Goal: Task Accomplishment & Management: Contribute content

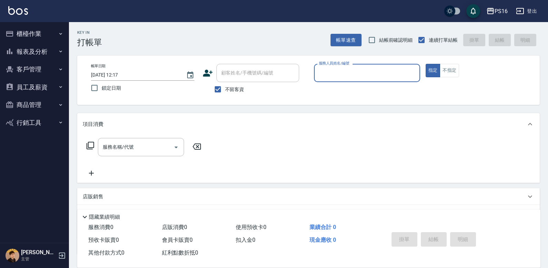
click at [22, 30] on button "櫃檯作業" at bounding box center [34, 34] width 63 height 18
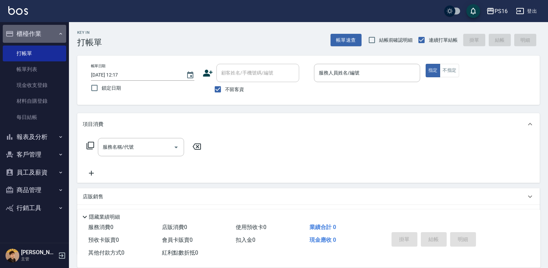
click at [34, 29] on button "櫃檯作業" at bounding box center [34, 34] width 63 height 18
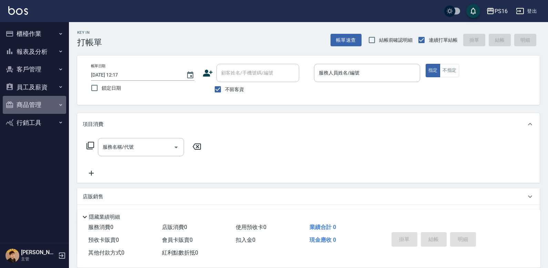
click at [32, 100] on button "商品管理" at bounding box center [34, 105] width 63 height 18
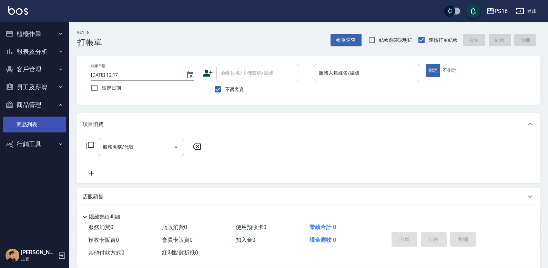
click at [32, 123] on link "商品列表" at bounding box center [34, 124] width 63 height 16
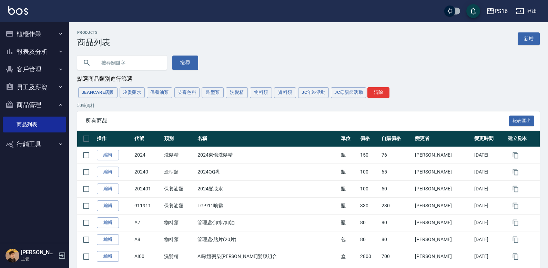
click at [94, 65] on div at bounding box center [122, 62] width 90 height 14
click at [103, 60] on input "text" at bounding box center [128, 62] width 65 height 19
type input "[PERSON_NAME]"
click at [180, 60] on button "搜尋" at bounding box center [185, 62] width 26 height 14
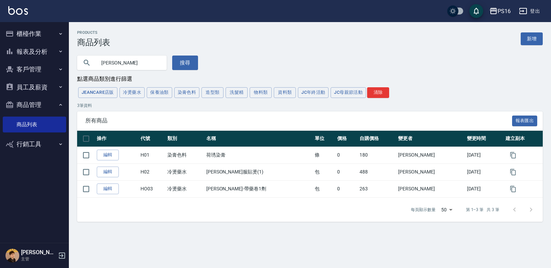
drag, startPoint x: 115, startPoint y: 62, endPoint x: 85, endPoint y: 62, distance: 29.3
click at [85, 62] on div "[PERSON_NAME]" at bounding box center [122, 62] width 90 height 14
click at [340, 41] on link "新增" at bounding box center [532, 38] width 22 height 13
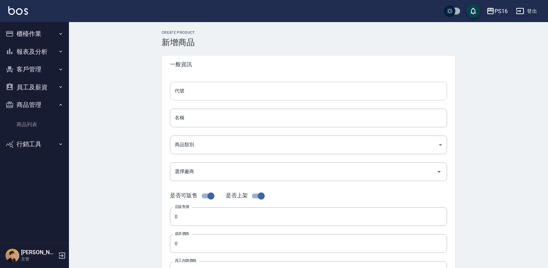
click at [204, 95] on input "代號" at bounding box center [308, 91] width 277 height 19
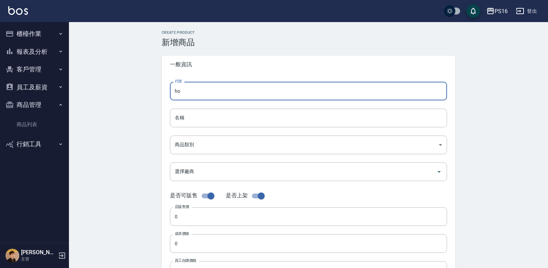
type input "h"
type input "ㄘ"
type input "HO3"
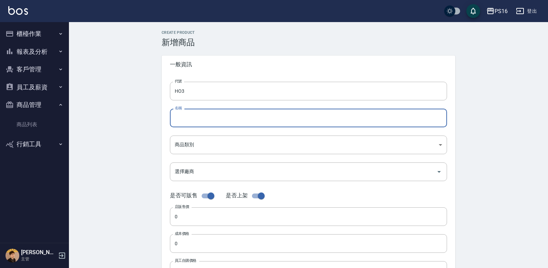
click at [274, 115] on input "名稱" at bounding box center [308, 118] width 277 height 19
type input "C"
type input "[PERSON_NAME]-極度修復蛋白精華乳"
click at [197, 148] on body "PS16 登出 櫃檯作業 打帳單 帳單列表 現金收支登錄 材料自購登錄 每日結帳 報表及分析 報表目錄 店家區間累計表 店家日報表 互助日報表 互助月報表 互…" at bounding box center [275, 237] width 551 height 475
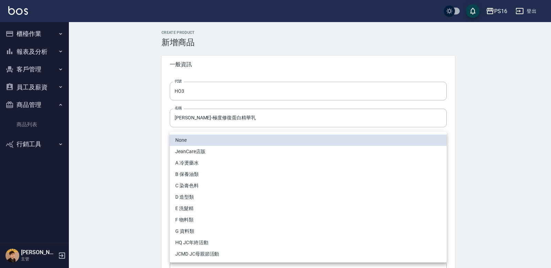
click at [205, 171] on li "B 保養油類" at bounding box center [308, 173] width 277 height 11
type input "557b164b-5980-46db-8ad8-b618398d175b"
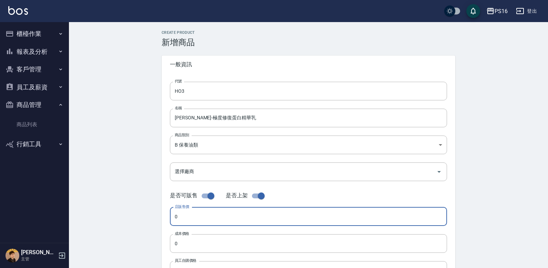
drag, startPoint x: 200, startPoint y: 217, endPoint x: 206, endPoint y: 209, distance: 8.9
click at [200, 216] on input "0" at bounding box center [308, 216] width 277 height 19
type input "1280"
click at [243, 122] on input "[PERSON_NAME]-極度修復蛋白精華乳" at bounding box center [308, 118] width 277 height 19
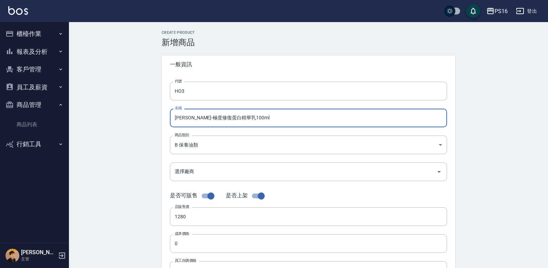
type input "[PERSON_NAME]-極度修復蛋白精華乳100ml"
click at [340, 120] on div "Create Product 新增商品 一般資訊 代號 HO3 代號 名稱 [PERSON_NAME]-極度修復蛋白精華乳100ml 名稱 商品類別 B …" at bounding box center [308, 248] width 479 height 453
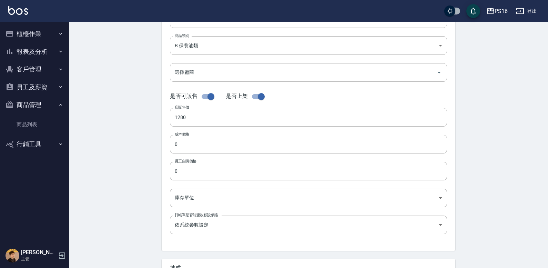
scroll to position [129, 0]
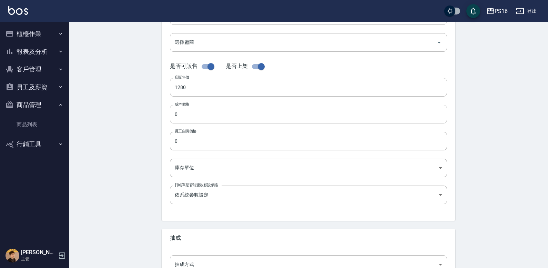
click at [179, 110] on input "0" at bounding box center [308, 114] width 277 height 19
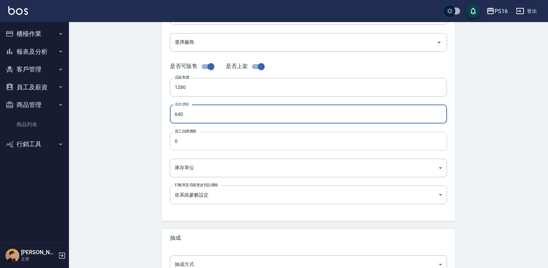
type input "640"
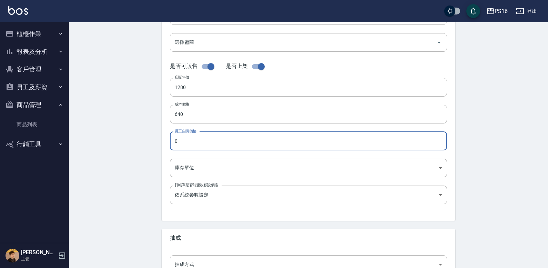
click at [175, 140] on input "0" at bounding box center [308, 141] width 277 height 19
type input "640"
click at [187, 176] on body "PS16 登出 櫃檯作業 打帳單 帳單列表 現金收支登錄 材料自購登錄 每日結帳 報表及分析 報表目錄 店家區間累計表 店家日報表 互助日報表 互助月報表 互…" at bounding box center [275, 108] width 551 height 475
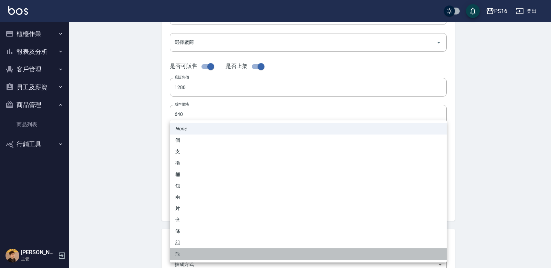
click at [186, 248] on li "瓶" at bounding box center [308, 253] width 277 height 11
type input "瓶"
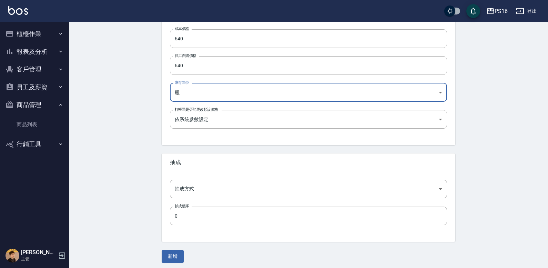
scroll to position [208, 0]
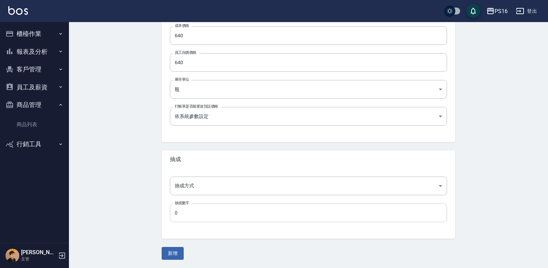
drag, startPoint x: 158, startPoint y: 206, endPoint x: 182, endPoint y: 208, distance: 23.8
click at [164, 207] on div "Create Product 新增商品 一般資訊 代號 HO3 代號 名稱 荷琇-極度修復蛋白精華乳100ml 名稱 商品類別 B 保養油類 557b16…" at bounding box center [308, 41] width 310 height 437
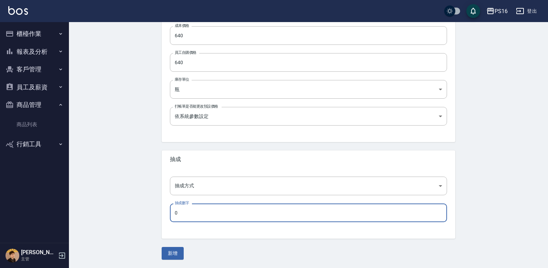
click at [182, 207] on input "0" at bounding box center [308, 212] width 277 height 19
type input "60"
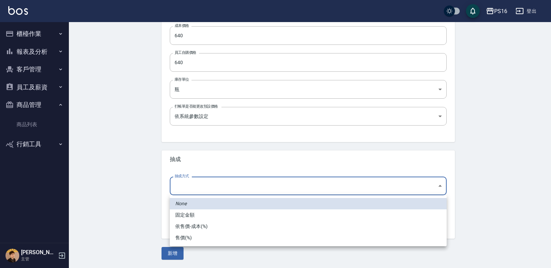
click at [193, 183] on body "PS16 登出 櫃檯作業 打帳單 帳單列表 現金收支登錄 材料自購登錄 每日結帳 報表及分析 報表目錄 店家區間累計表 店家日報表 互助日報表 互助月報表 互…" at bounding box center [275, 29] width 551 height 475
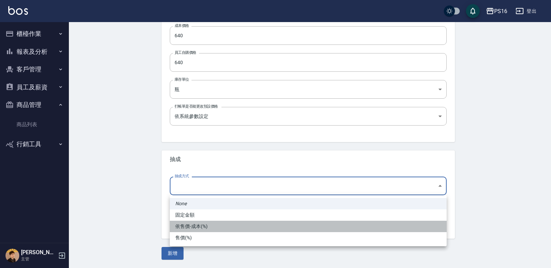
click at [201, 224] on li "依售價-成本(%)" at bounding box center [308, 225] width 277 height 11
type input "byCost"
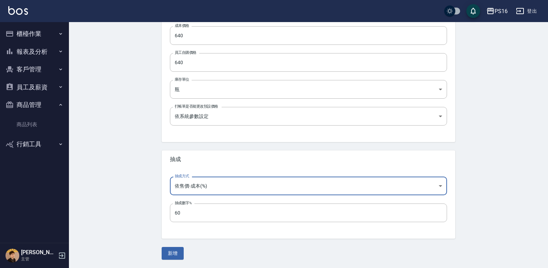
click at [177, 249] on button "新增" at bounding box center [173, 253] width 22 height 13
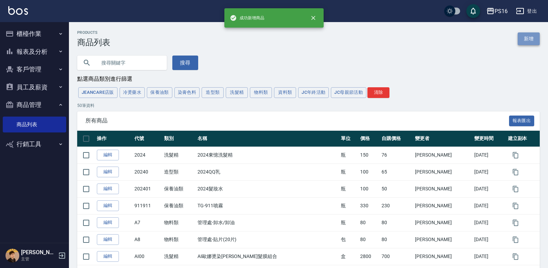
click at [340, 42] on link "新增" at bounding box center [528, 38] width 22 height 13
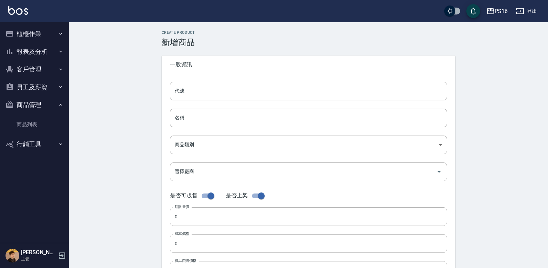
click at [183, 95] on input "代號" at bounding box center [308, 91] width 277 height 19
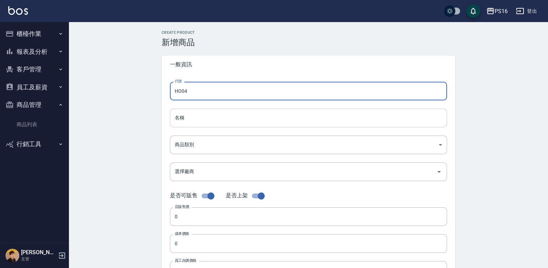
type input "HO04"
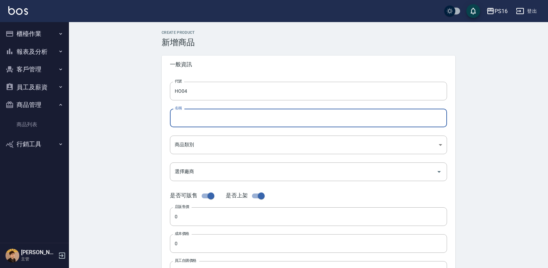
click at [187, 115] on input "名稱" at bounding box center [308, 118] width 277 height 19
type input "C"
type input "[PERSON_NAME]-極度柔順髮膜250ML"
click at [204, 141] on body "PS16 登出 櫃檯作業 打帳單 帳單列表 現金收支登錄 材料自購登錄 每日結帳 報表及分析 報表目錄 店家區間累計表 店家日報表 互助日報表 互助月報表 互…" at bounding box center [275, 237] width 551 height 475
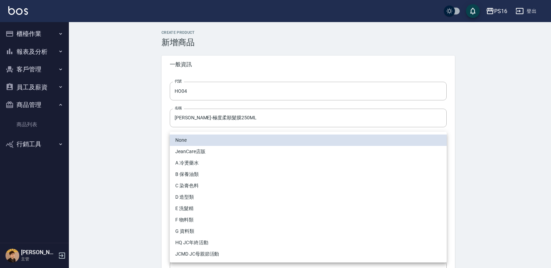
click at [191, 173] on li "B 保養油類" at bounding box center [308, 173] width 277 height 11
type input "557b164b-5980-46db-8ad8-b618398d175b"
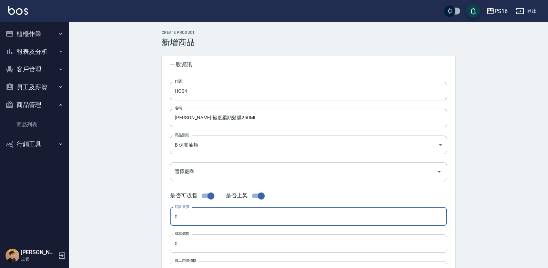
click at [192, 211] on input "0" at bounding box center [308, 216] width 277 height 19
type input "980"
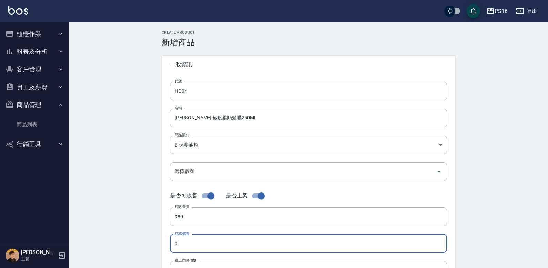
click at [188, 246] on input "0" at bounding box center [308, 243] width 277 height 19
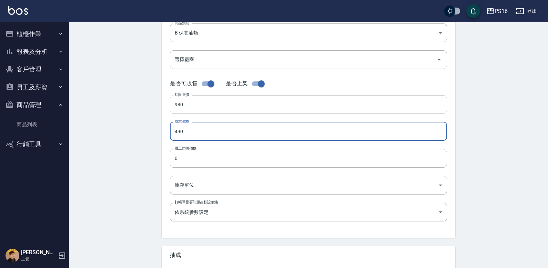
scroll to position [119, 0]
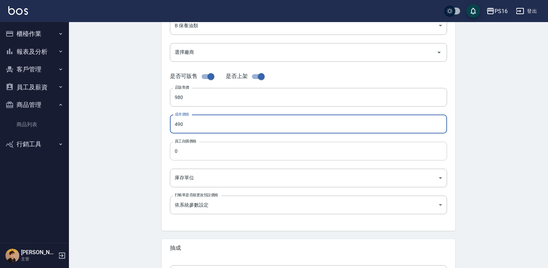
type input "490"
click at [179, 151] on input "0" at bounding box center [308, 151] width 277 height 19
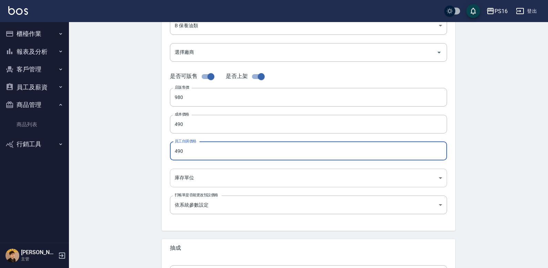
type input "490"
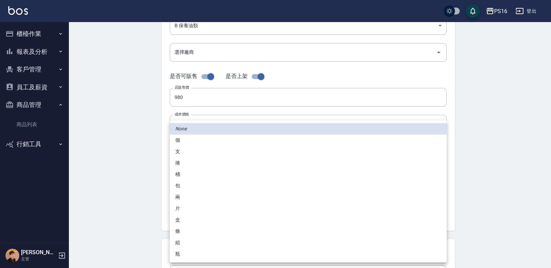
click at [182, 176] on body "PS16 登出 櫃檯作業 打帳單 帳單列表 現金收支登錄 材料自購登錄 每日結帳 報表及分析 報表目錄 店家區間累計表 店家日報表 互助日報表 互助月報表 互…" at bounding box center [275, 118] width 551 height 475
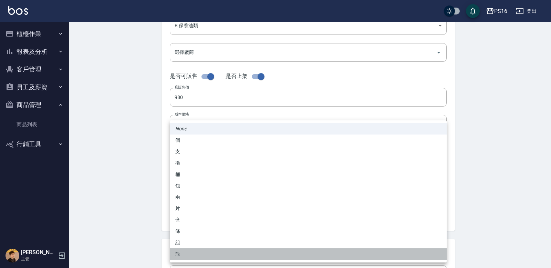
click at [187, 255] on li "瓶" at bounding box center [308, 253] width 277 height 11
type input "瓶"
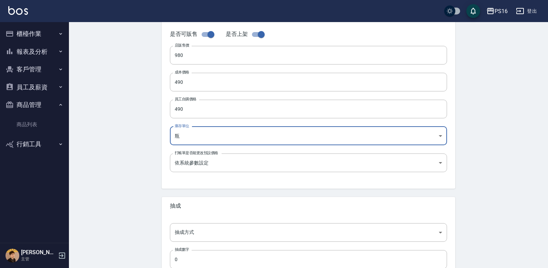
scroll to position [208, 0]
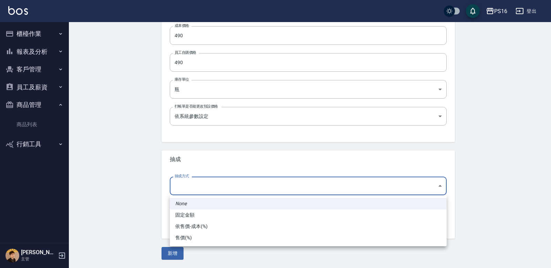
click at [206, 181] on body "PS16 登出 櫃檯作業 打帳單 帳單列表 現金收支登錄 材料自購登錄 每日結帳 報表及分析 報表目錄 店家區間累計表 店家日報表 互助日報表 互助月報表 互…" at bounding box center [275, 29] width 551 height 475
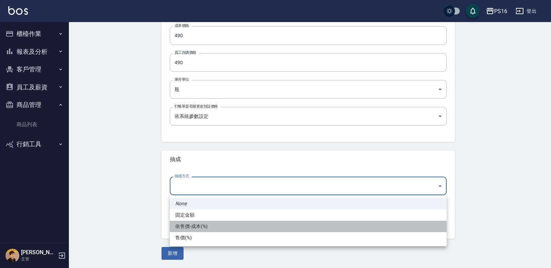
click at [188, 227] on li "依售價-成本(%)" at bounding box center [308, 225] width 277 height 11
type input "byCost"
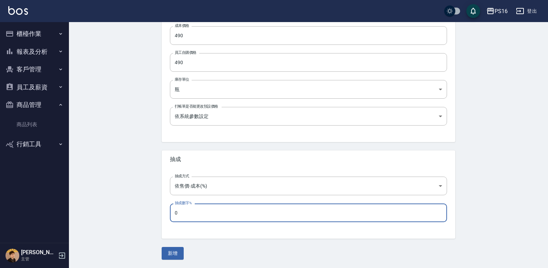
click at [178, 210] on input "0" at bounding box center [308, 212] width 277 height 19
type input "60"
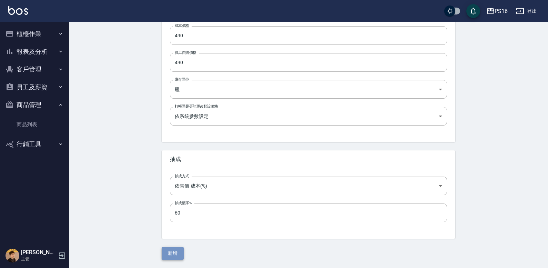
click at [174, 255] on button "新增" at bounding box center [173, 253] width 22 height 13
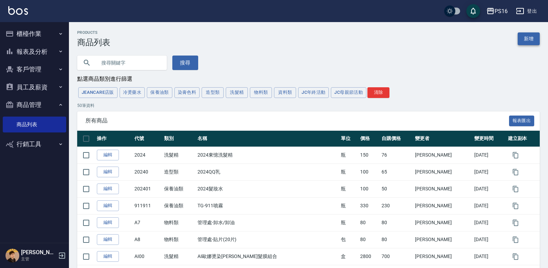
click at [340, 39] on link "新增" at bounding box center [528, 38] width 22 height 13
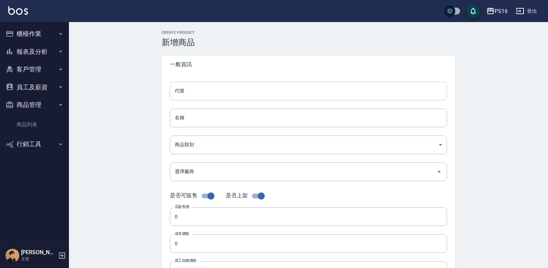
click at [285, 96] on input "代號" at bounding box center [308, 91] width 277 height 19
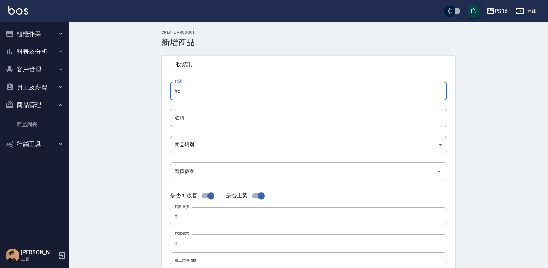
type input "h"
type input "ㄘ"
type input "HO05"
click at [287, 124] on input "名稱" at bounding box center [308, 118] width 277 height 19
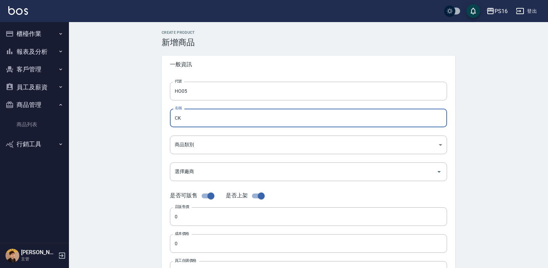
type input "C"
type input "[PERSON_NAME]-免沖滋養修護霜200ML"
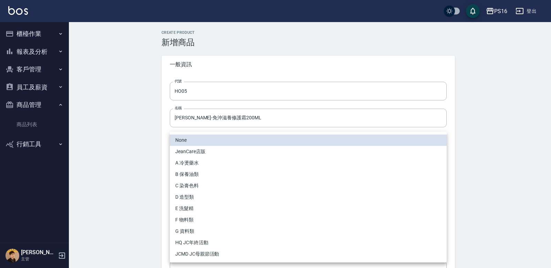
click at [258, 137] on body "PS16 登出 櫃檯作業 打帳單 帳單列表 現金收支登錄 材料自購登錄 每日結帳 報表及分析 報表目錄 店家區間累計表 店家日報表 互助日報表 互助月報表 互…" at bounding box center [275, 237] width 551 height 475
click at [200, 176] on li "B 保養油類" at bounding box center [308, 173] width 277 height 11
type input "557b164b-5980-46db-8ad8-b618398d175b"
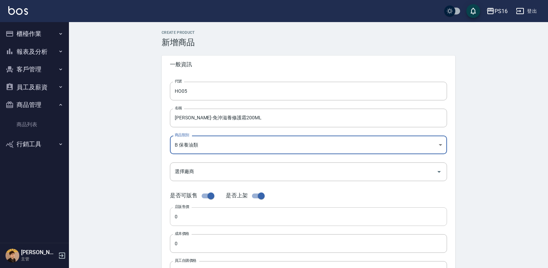
click at [190, 220] on input "0" at bounding box center [308, 216] width 277 height 19
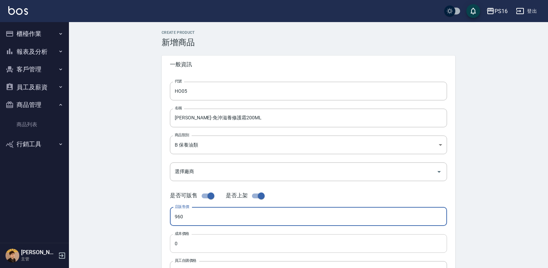
click at [181, 238] on input "0" at bounding box center [308, 243] width 277 height 19
type input "690"
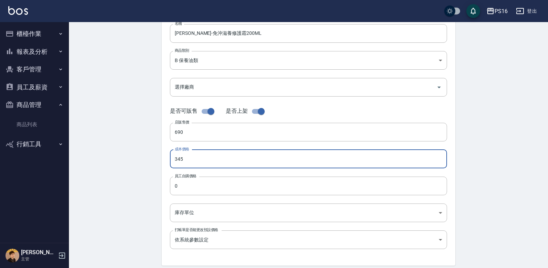
scroll to position [93, 0]
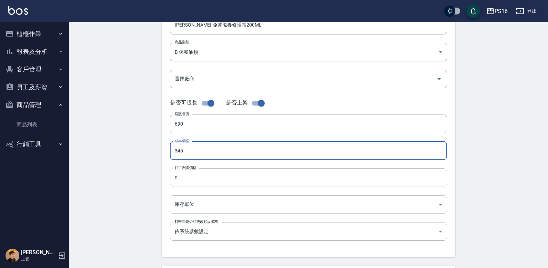
type input "345"
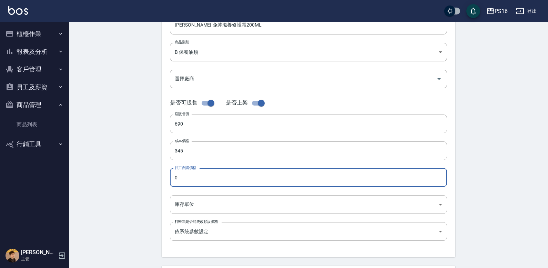
click at [179, 179] on input "0" at bounding box center [308, 177] width 277 height 19
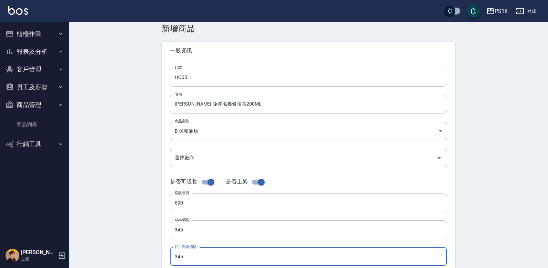
scroll to position [6, 0]
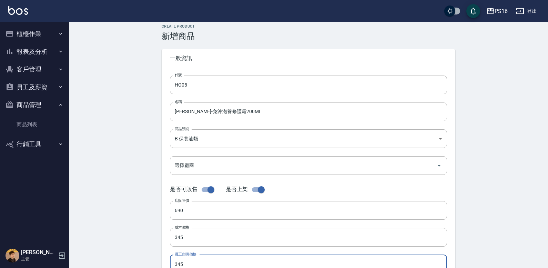
type input "345"
click at [226, 111] on input "[PERSON_NAME]-免沖滋養修護霜200ML" at bounding box center [308, 111] width 277 height 19
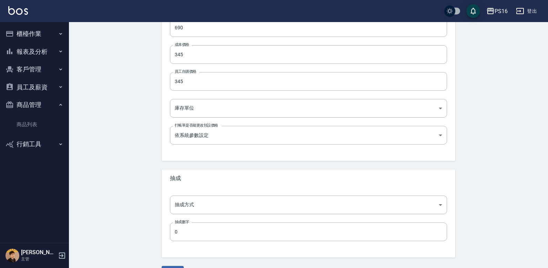
scroll to position [171, 0]
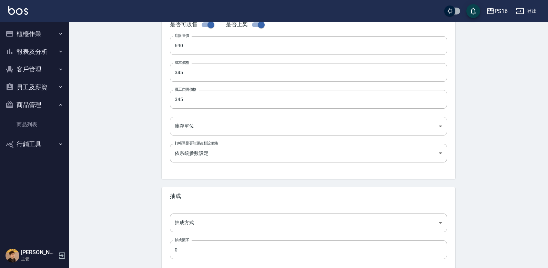
type input "[PERSON_NAME]-免沖滋養修護霜100ML"
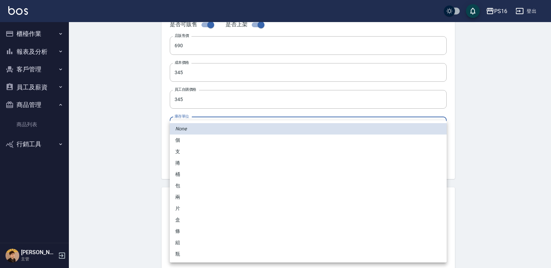
click at [248, 124] on body "PS16 登出 櫃檯作業 打帳單 帳單列表 現金收支登錄 材料自購登錄 每日結帳 報表及分析 報表目錄 店家區間累計表 店家日報表 互助日報表 互助月報表 互…" at bounding box center [275, 66] width 551 height 475
click at [177, 252] on li "瓶" at bounding box center [308, 253] width 277 height 11
type input "瓶"
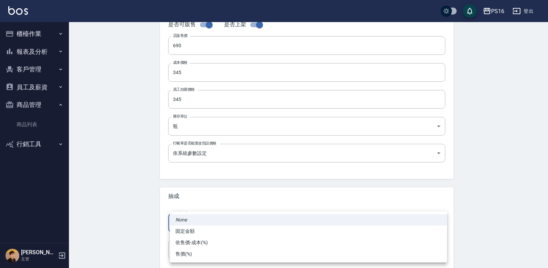
click at [190, 226] on body "PS16 登出 櫃檯作業 打帳單 帳單列表 現金收支登錄 材料自購登錄 每日結帳 報表及分析 報表目錄 店家區間累計表 店家日報表 互助日報表 互助月報表 互…" at bounding box center [274, 66] width 548 height 475
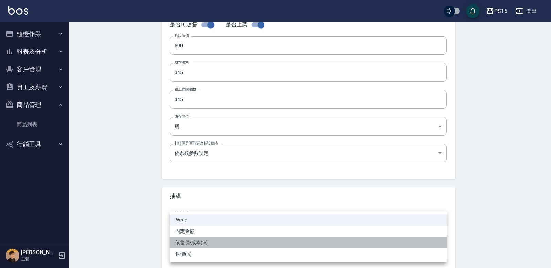
drag, startPoint x: 188, startPoint y: 243, endPoint x: 185, endPoint y: 251, distance: 9.2
click at [188, 243] on li "依售價-成本(%)" at bounding box center [308, 242] width 277 height 11
type input "byCost"
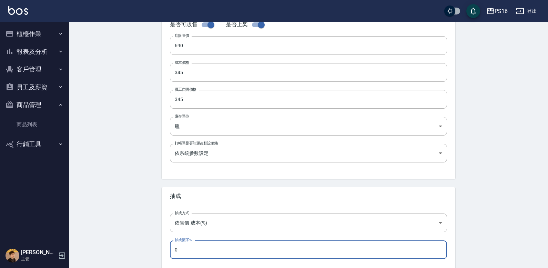
click at [181, 250] on input "0" at bounding box center [308, 249] width 277 height 19
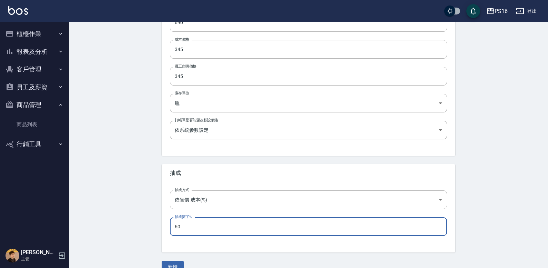
scroll to position [208, 0]
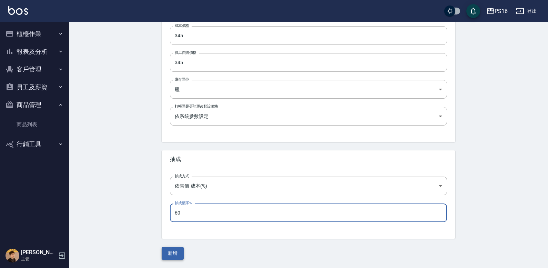
type input "60"
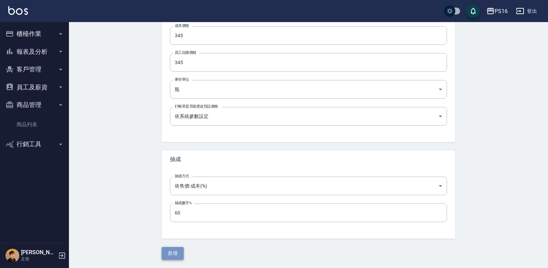
click at [178, 255] on button "新增" at bounding box center [173, 253] width 22 height 13
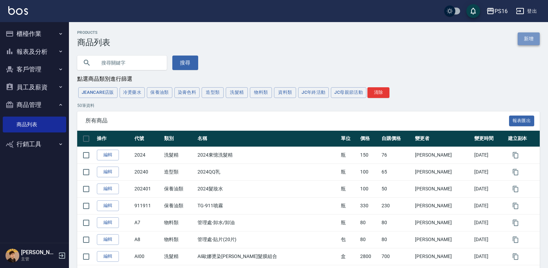
click at [340, 41] on link "新增" at bounding box center [528, 38] width 22 height 13
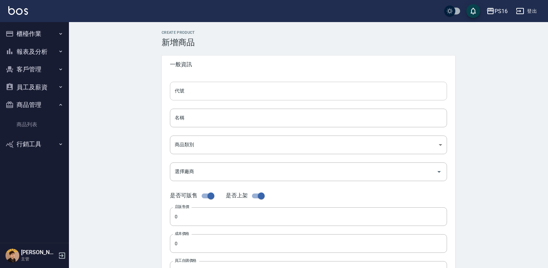
click at [217, 90] on input "代號" at bounding box center [308, 91] width 277 height 19
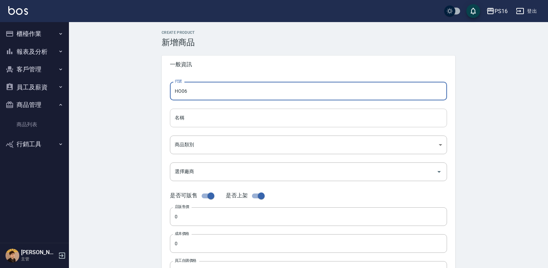
type input "HO06"
click at [227, 117] on input "名稱" at bounding box center [308, 118] width 277 height 19
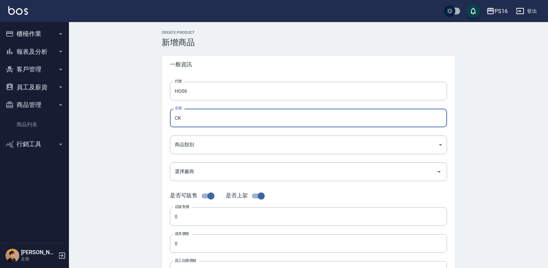
type input "C"
type input "[PERSON_NAME]-頭皮[PERSON_NAME]洗髮露330ML"
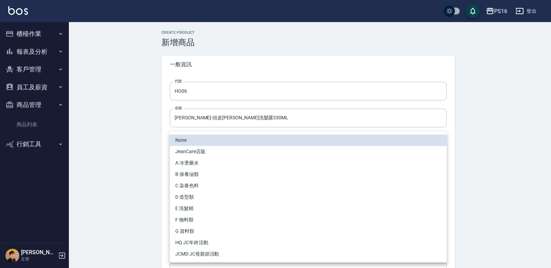
click at [220, 148] on body "PS16 登出 櫃檯作業 打帳單 帳單列表 現金收支登錄 材料自購登錄 每日結帳 報表及分析 報表目錄 店家區間累計表 店家日報表 互助日報表 互助月報表 互…" at bounding box center [275, 237] width 551 height 475
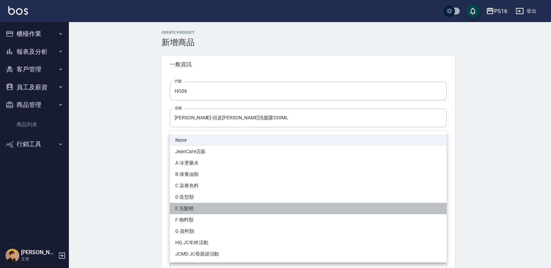
click at [190, 205] on li "E 洗髮精" at bounding box center [308, 208] width 277 height 11
type input "4d00c45e-f475-40de-ac54-a9c73c143adc"
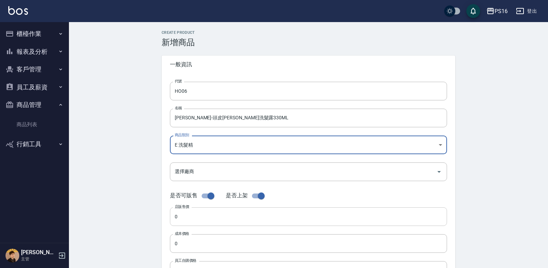
click at [186, 219] on input "0" at bounding box center [308, 216] width 277 height 19
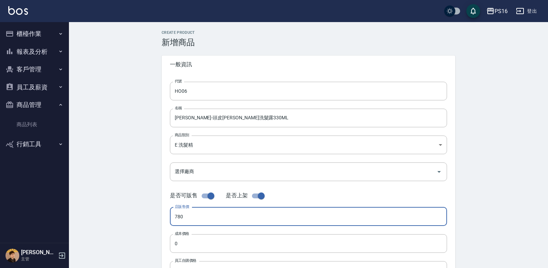
type input "780"
click at [183, 233] on label "成本價格" at bounding box center [182, 233] width 14 height 5
click at [183, 234] on input "0" at bounding box center [308, 243] width 277 height 19
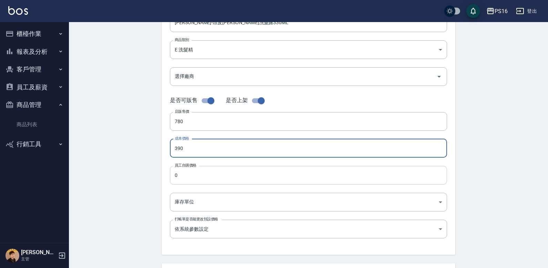
scroll to position [96, 0]
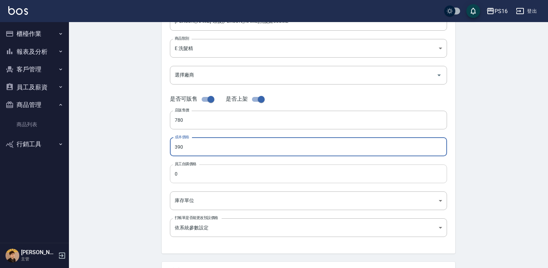
type input "390"
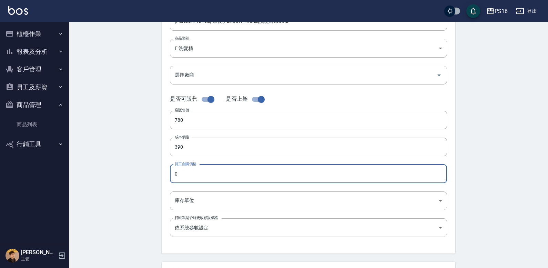
click at [201, 173] on input "0" at bounding box center [308, 173] width 277 height 19
type input "390"
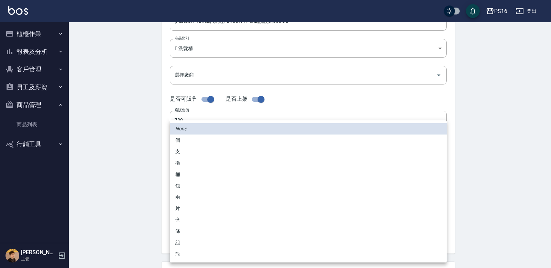
click at [198, 199] on body "PS16 登出 櫃檯作業 打帳單 帳單列表 現金收支登錄 材料自購登錄 每日結帳 報表及分析 報表目錄 店家區間累計表 店家日報表 互助日報表 互助月報表 互…" at bounding box center [275, 141] width 551 height 475
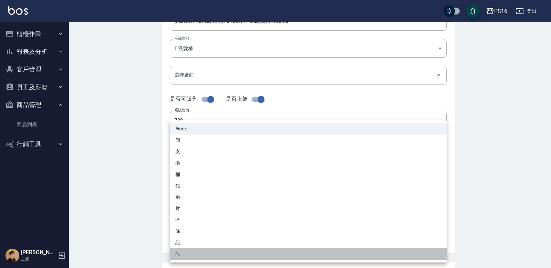
click at [177, 249] on li "瓶" at bounding box center [308, 253] width 277 height 11
type input "瓶"
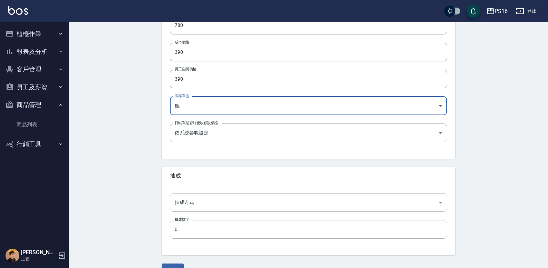
scroll to position [193, 0]
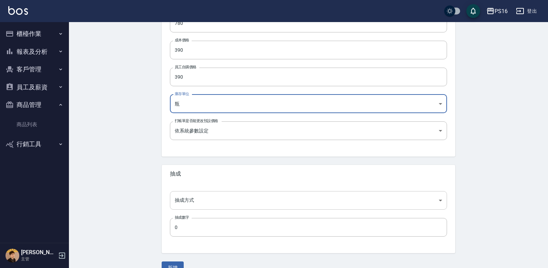
click at [186, 199] on body "PS16 登出 櫃檯作業 打帳單 帳單列表 現金收支登錄 材料自購登錄 每日結帳 報表及分析 報表目錄 店家區間累計表 店家日報表 互助日報表 互助月報表 互…" at bounding box center [274, 44] width 548 height 475
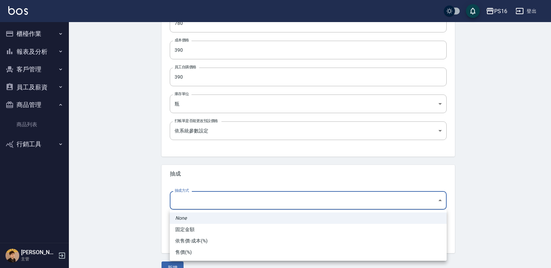
click at [187, 237] on li "依售價-成本(%)" at bounding box center [308, 240] width 277 height 11
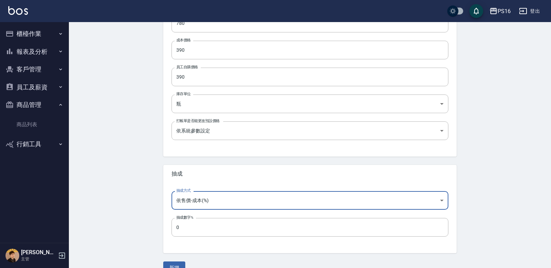
type input "byCost"
click at [190, 224] on input "0" at bounding box center [308, 227] width 277 height 19
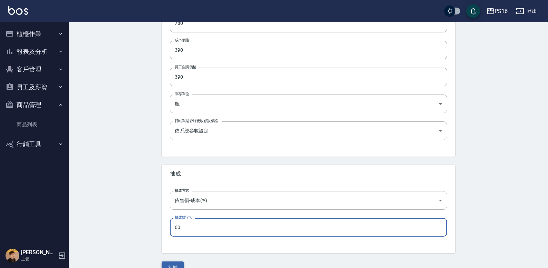
type input "60"
click at [174, 262] on button "新增" at bounding box center [173, 267] width 22 height 13
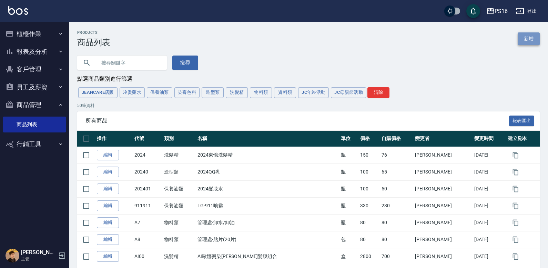
click at [340, 33] on link "新增" at bounding box center [528, 38] width 22 height 13
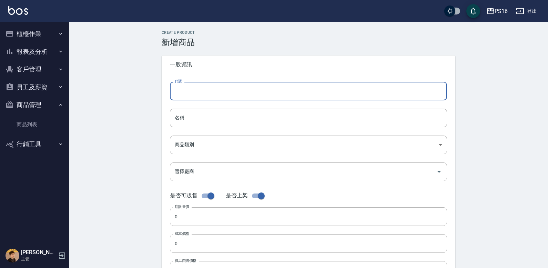
click at [297, 90] on input "代號" at bounding box center [308, 91] width 277 height 19
type input "HO07"
click at [276, 119] on input "名稱" at bounding box center [308, 118] width 277 height 19
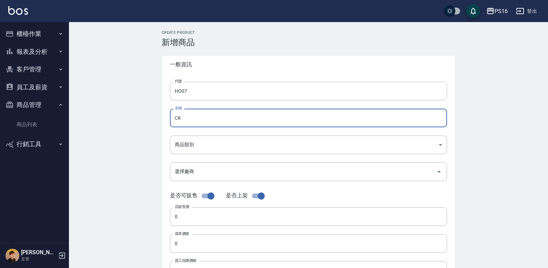
type input "C"
type input "[PERSON_NAME]-控油洗髮露330ML"
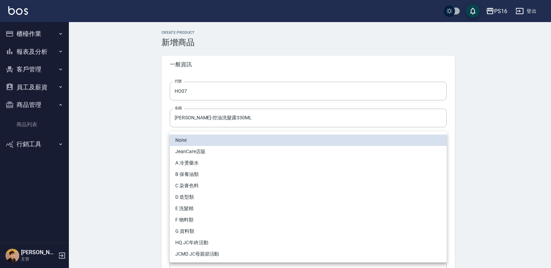
click at [261, 146] on body "PS16 登出 櫃檯作業 打帳單 帳單列表 現金收支登錄 材料自購登錄 每日結帳 報表及分析 報表目錄 店家區間累計表 店家日報表 互助日報表 互助月報表 互…" at bounding box center [275, 237] width 551 height 475
click at [184, 206] on li "E 洗髮精" at bounding box center [308, 208] width 277 height 11
type input "4d00c45e-f475-40de-ac54-a9c73c143adc"
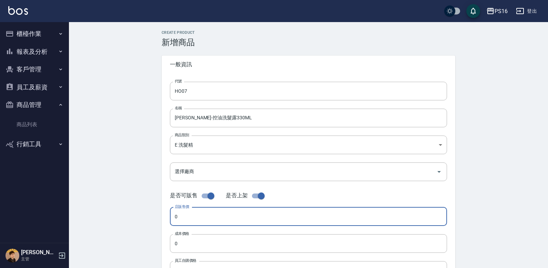
click at [194, 218] on input "0" at bounding box center [308, 216] width 277 height 19
type input "780"
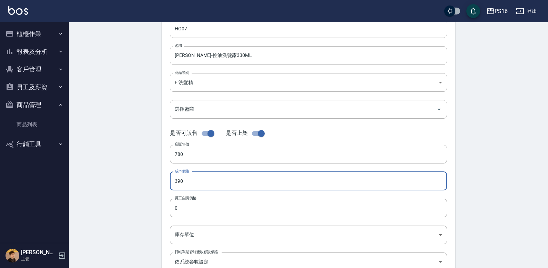
scroll to position [101, 0]
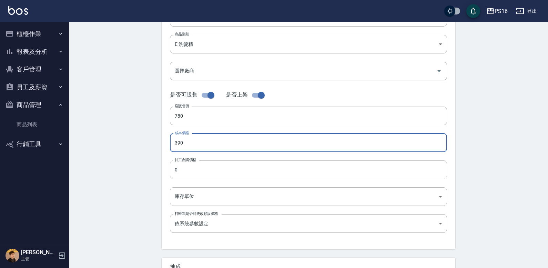
type input "390"
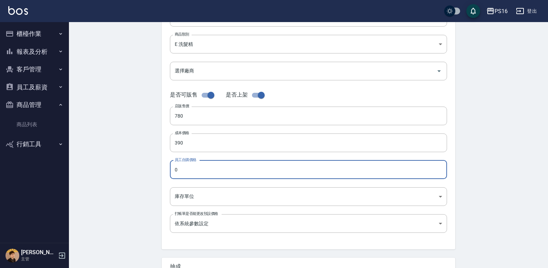
click at [180, 168] on input "0" at bounding box center [308, 169] width 277 height 19
type input "390"
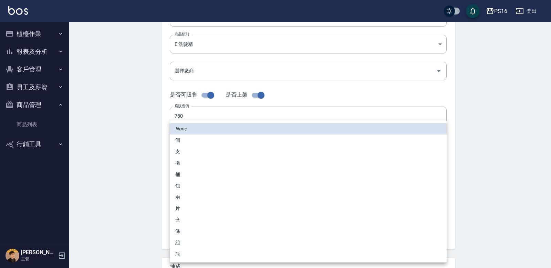
click at [203, 196] on body "PS16 登出 櫃檯作業 打帳單 帳單列表 現金收支登錄 材料自購登錄 每日結帳 報表及分析 報表目錄 店家區間累計表 店家日報表 互助日報表 互助月報表 互…" at bounding box center [275, 136] width 551 height 475
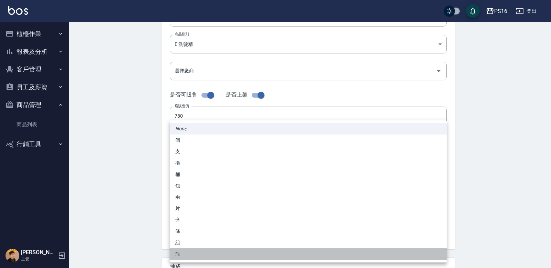
click at [179, 253] on li "瓶" at bounding box center [308, 253] width 277 height 11
type input "瓶"
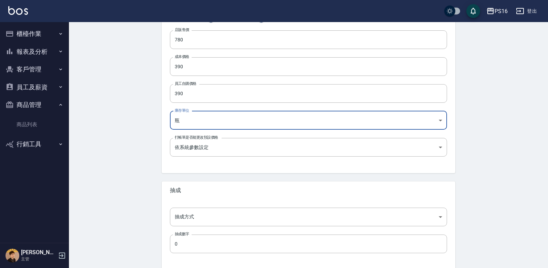
scroll to position [208, 0]
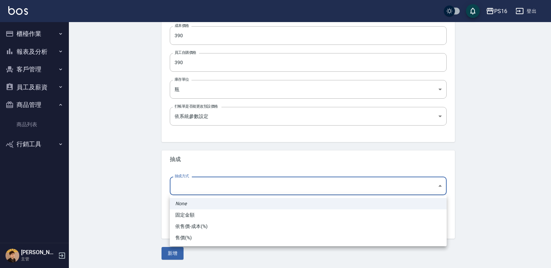
click at [257, 185] on body "PS16 登出 櫃檯作業 打帳單 帳單列表 現金收支登錄 材料自購登錄 每日結帳 報表及分析 報表目錄 店家區間累計表 店家日報表 互助日報表 互助月報表 互…" at bounding box center [275, 29] width 551 height 475
click at [208, 223] on li "依售價-成本(%)" at bounding box center [308, 225] width 277 height 11
type input "byCost"
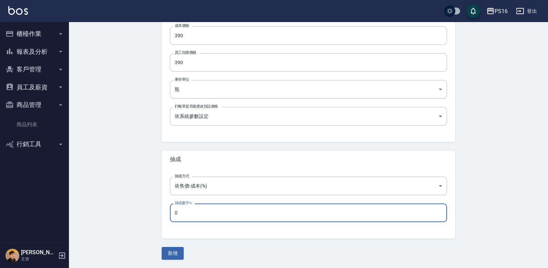
click at [184, 213] on input "0" at bounding box center [308, 212] width 277 height 19
type input "60"
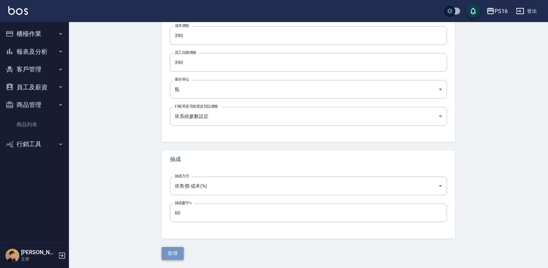
click at [172, 248] on button "新增" at bounding box center [173, 253] width 22 height 13
